Goal: Use online tool/utility: Utilize a website feature to perform a specific function

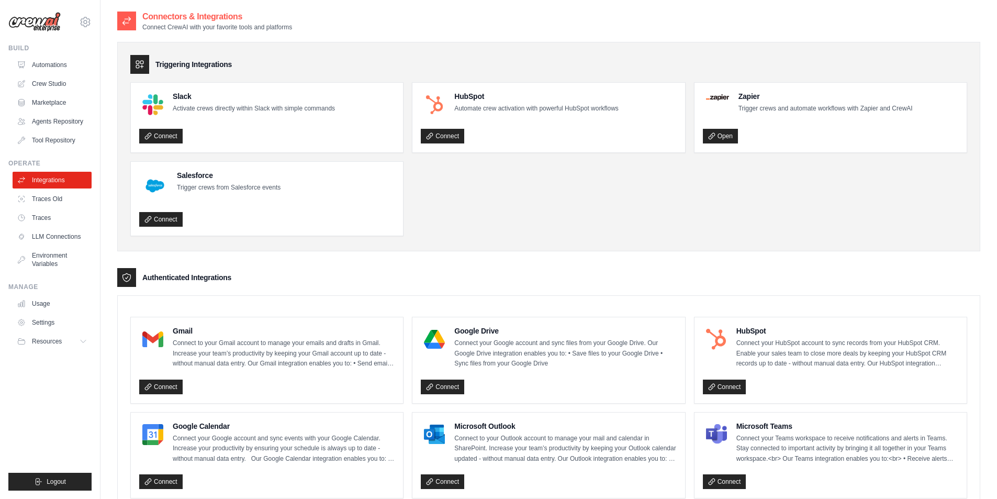
scroll to position [419, 0]
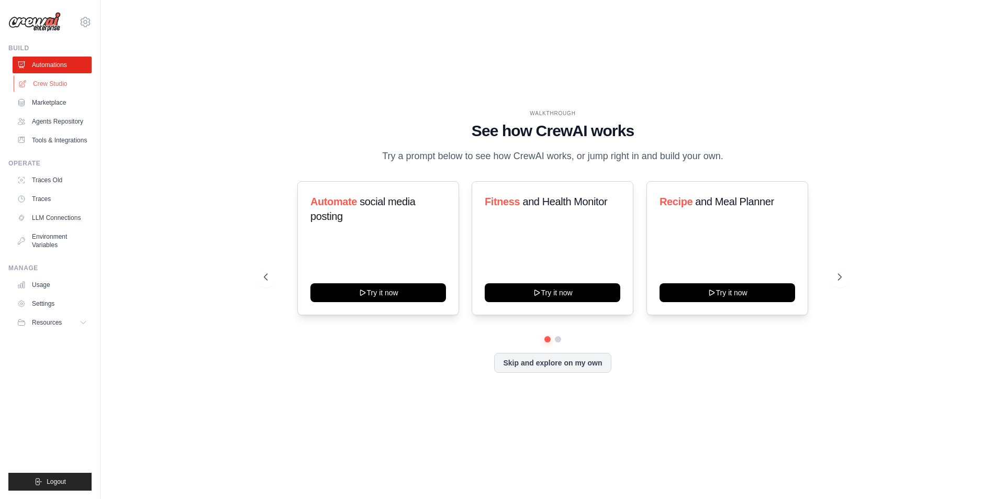
click at [55, 88] on link "Crew Studio" at bounding box center [53, 83] width 79 height 17
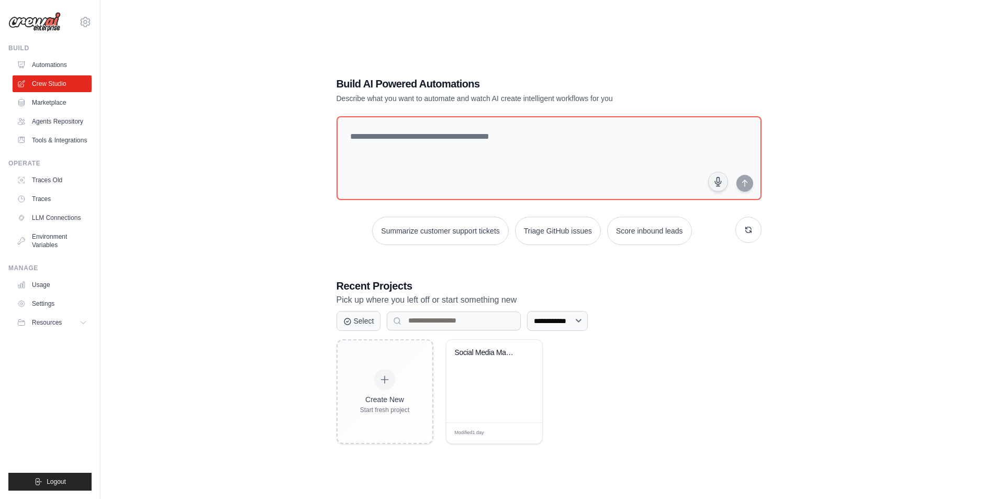
click at [60, 53] on div "Build Automations Crew Studio Marketplace Agents Repository" at bounding box center [49, 96] width 83 height 105
click at [48, 65] on link "Automations" at bounding box center [53, 65] width 79 height 17
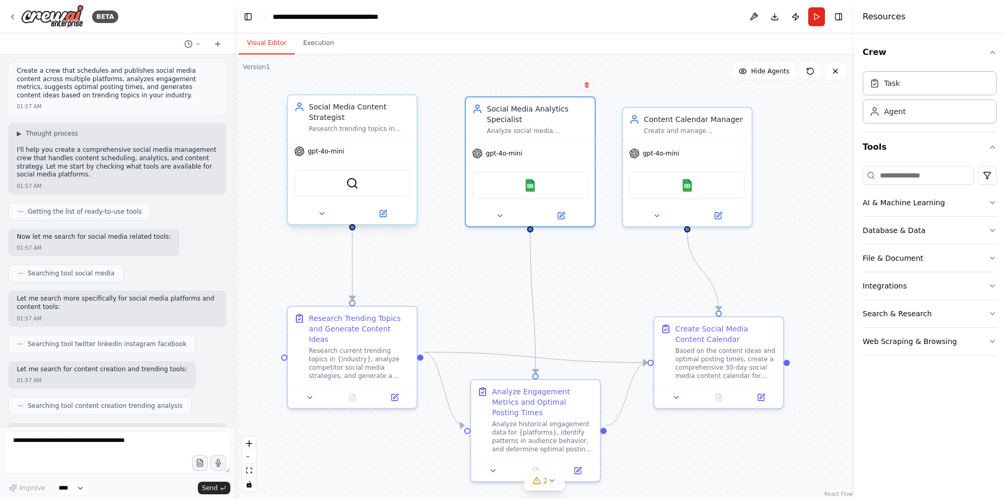
scroll to position [1063, 0]
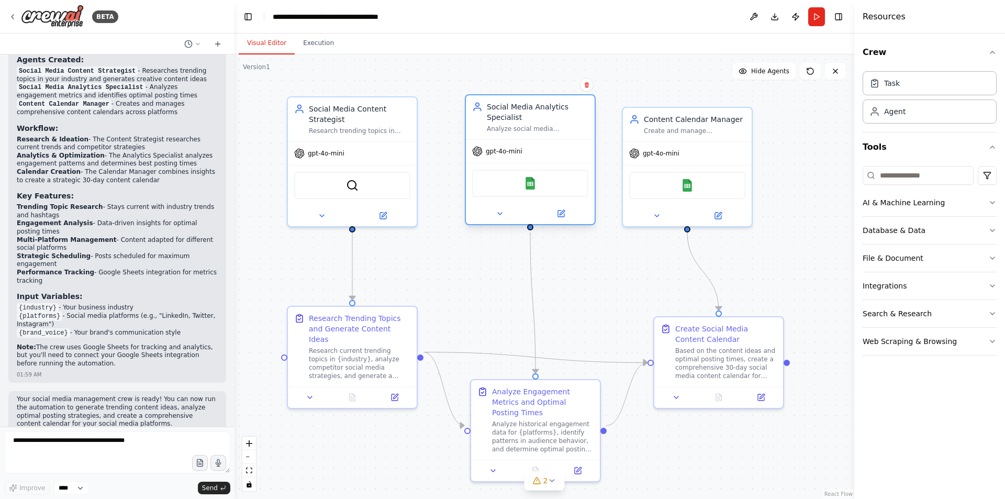
click at [512, 188] on div "Google Sheets" at bounding box center [530, 183] width 116 height 27
click at [951, 87] on div "Task" at bounding box center [930, 83] width 134 height 24
click at [539, 188] on div "Google Sheets" at bounding box center [530, 183] width 116 height 27
click at [655, 172] on div "Google Sheets" at bounding box center [687, 183] width 116 height 27
click at [670, 183] on div "Google Sheets" at bounding box center [687, 183] width 116 height 27
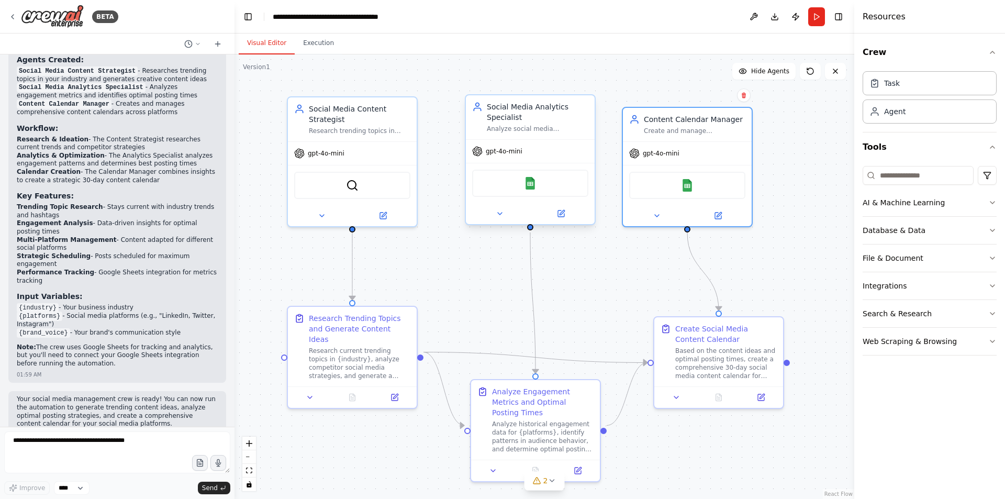
click at [490, 171] on div "Google Sheets" at bounding box center [530, 183] width 116 height 27
drag, startPoint x: 502, startPoint y: 183, endPoint x: 513, endPoint y: 189, distance: 12.7
click at [503, 183] on div "Google Sheets" at bounding box center [530, 183] width 116 height 27
click at [515, 190] on div "Google Sheets" at bounding box center [530, 183] width 116 height 27
click at [516, 190] on div "Google Sheets" at bounding box center [530, 183] width 116 height 27
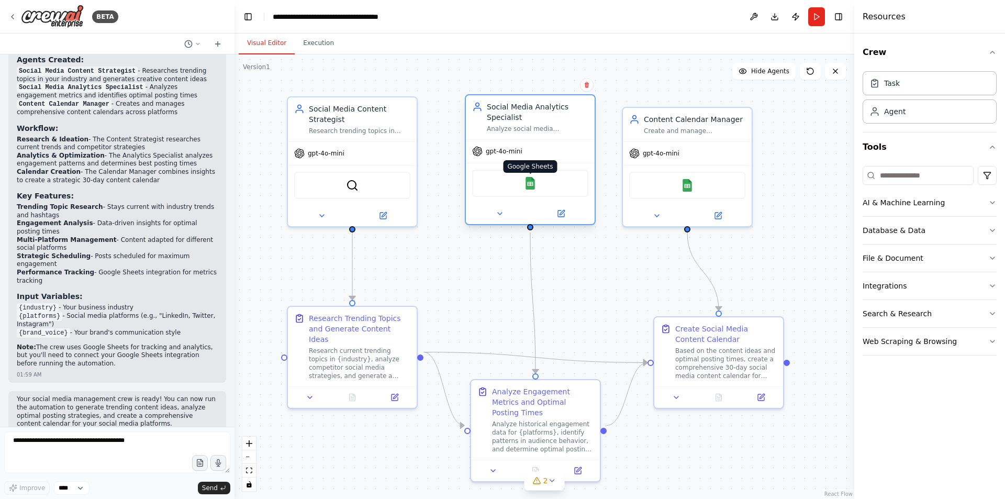
click at [536, 182] on img at bounding box center [530, 183] width 13 height 13
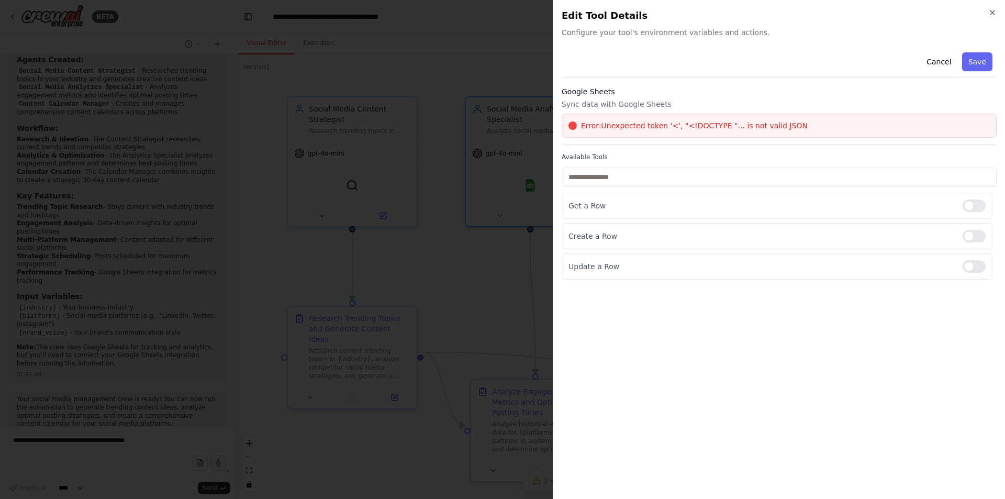
click at [751, 119] on div "Error: Unexpected token '<', "<!DOCTYPE "... is not valid JSON" at bounding box center [779, 126] width 435 height 24
click at [738, 126] on span "Error: Unexpected token '<', "<!DOCTYPE "... is not valid JSON" at bounding box center [694, 125] width 227 height 10
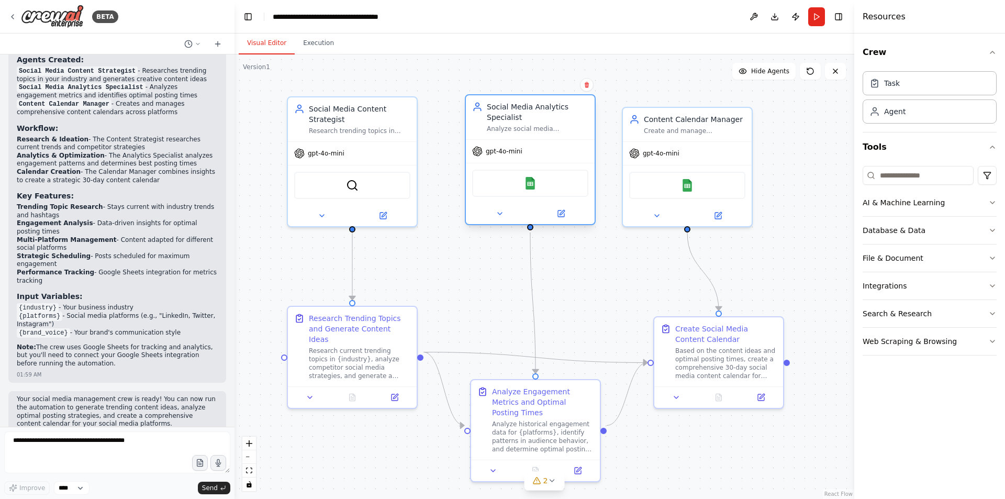
click at [546, 188] on div "Google Sheets" at bounding box center [530, 183] width 116 height 27
click at [537, 183] on div "Google Sheets" at bounding box center [530, 183] width 116 height 27
click at [531, 178] on img at bounding box center [530, 183] width 13 height 13
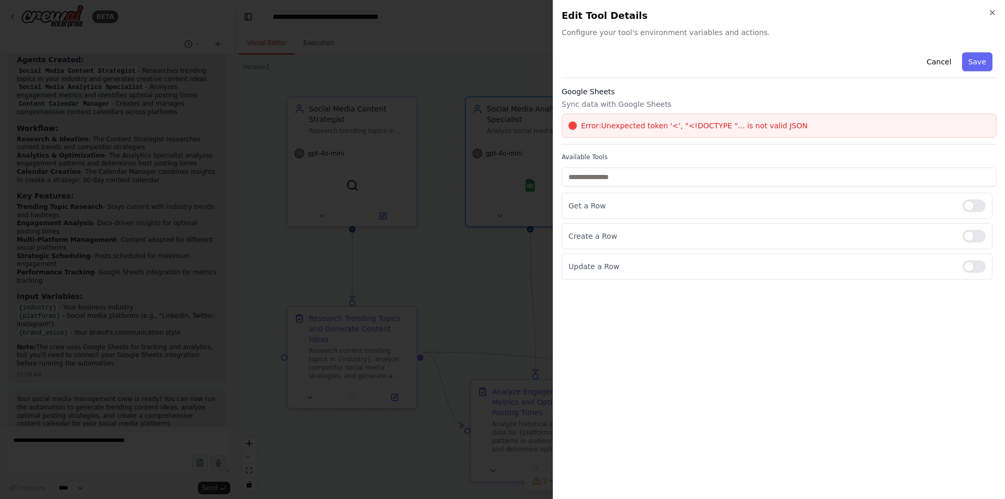
click at [658, 131] on div "Error: Unexpected token '<', "<!DOCTYPE "... is not valid JSON" at bounding box center [779, 126] width 435 height 24
click at [580, 122] on div "Error: Unexpected token '<', "<!DOCTYPE "... is not valid JSON" at bounding box center [778, 125] width 421 height 10
click at [568, 121] on div "Error: Unexpected token '<', "<!DOCTYPE "... is not valid JSON" at bounding box center [778, 125] width 421 height 10
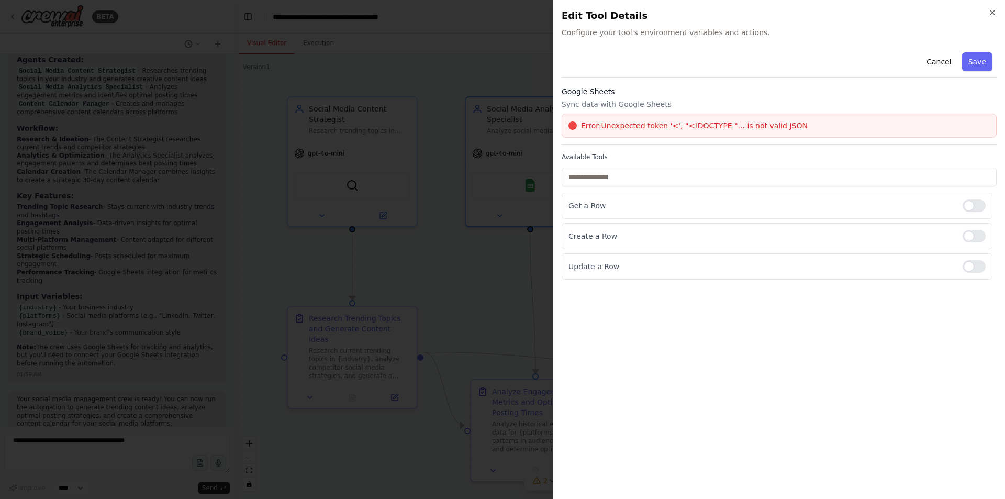
click at [568, 121] on div "Error: Unexpected token '<', "<!DOCTYPE "... is not valid JSON" at bounding box center [778, 125] width 421 height 10
click at [584, 106] on p "Sync data with Google Sheets" at bounding box center [779, 104] width 435 height 10
click at [617, 129] on span "Error: Unexpected token '<', "<!DOCTYPE "... is not valid JSON" at bounding box center [694, 125] width 227 height 10
click at [654, 132] on div "Error: Unexpected token '<', "<!DOCTYPE "... is not valid JSON" at bounding box center [779, 126] width 435 height 24
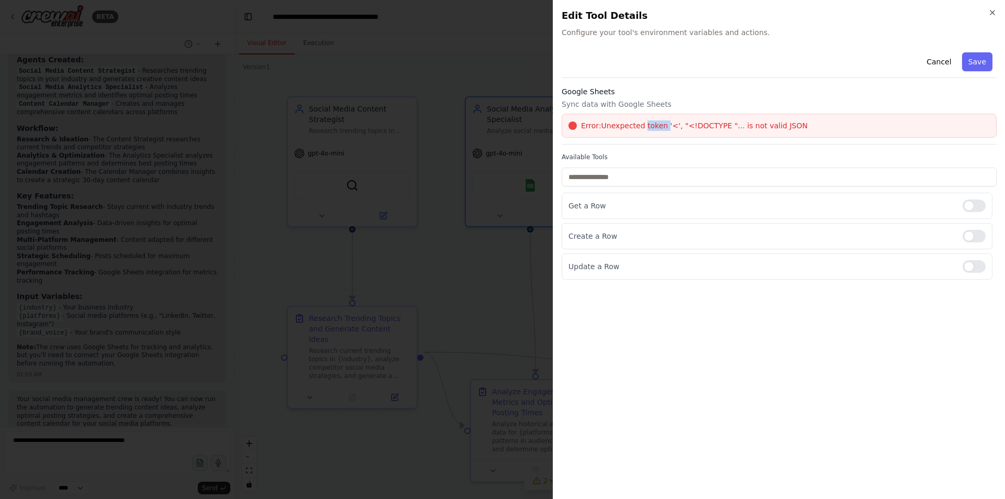
click at [654, 132] on div "Error: Unexpected token '<', "<!DOCTYPE "... is not valid JSON" at bounding box center [779, 126] width 435 height 24
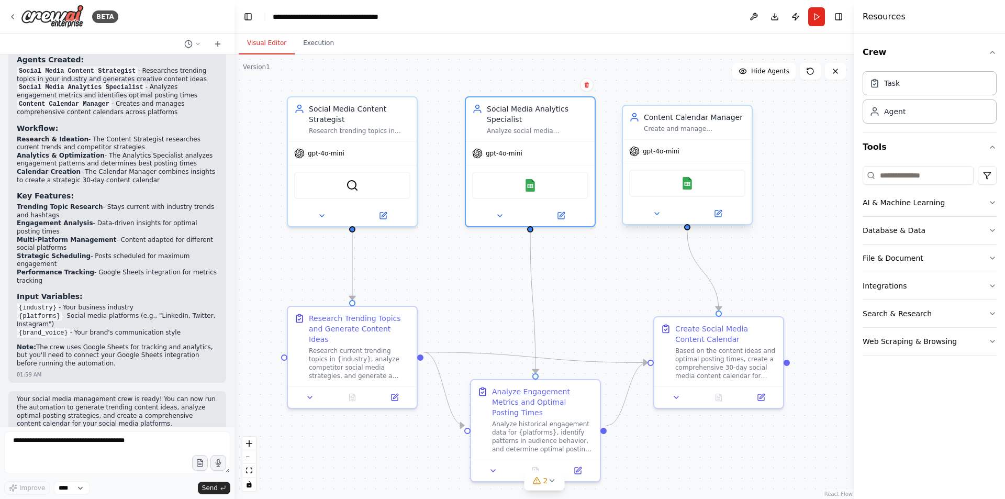
click at [679, 186] on div "Google Sheets" at bounding box center [687, 183] width 116 height 27
click at [690, 192] on div "Google Sheets" at bounding box center [687, 183] width 116 height 27
click at [685, 189] on img at bounding box center [687, 183] width 13 height 13
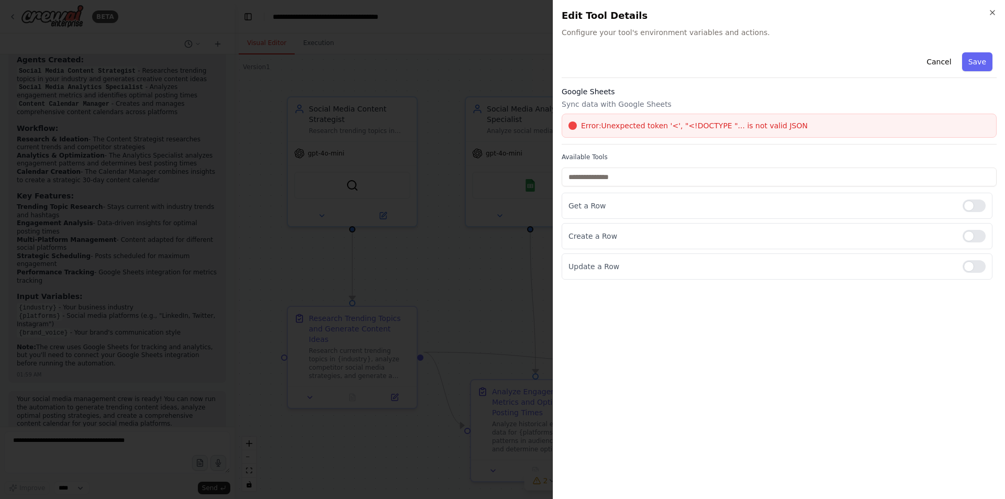
click at [667, 137] on div "Error: Unexpected token '<', "<!DOCTYPE "... is not valid JSON" at bounding box center [779, 126] width 435 height 24
